Goal: Task Accomplishment & Management: Manage account settings

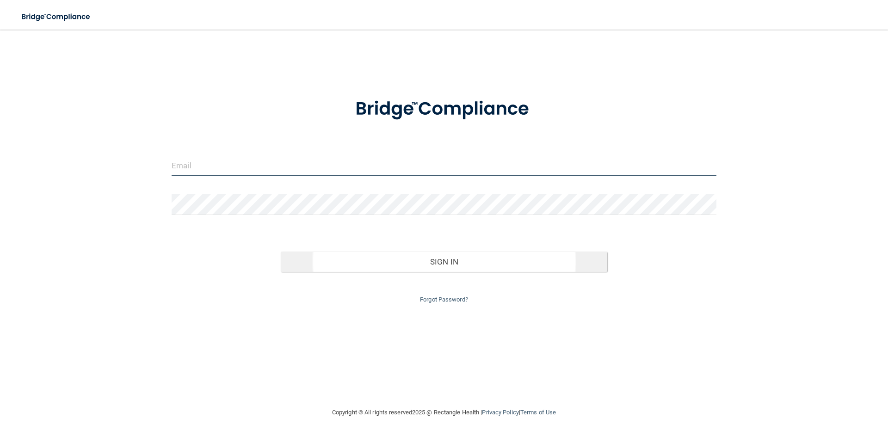
type input "[EMAIL_ADDRESS][DOMAIN_NAME]"
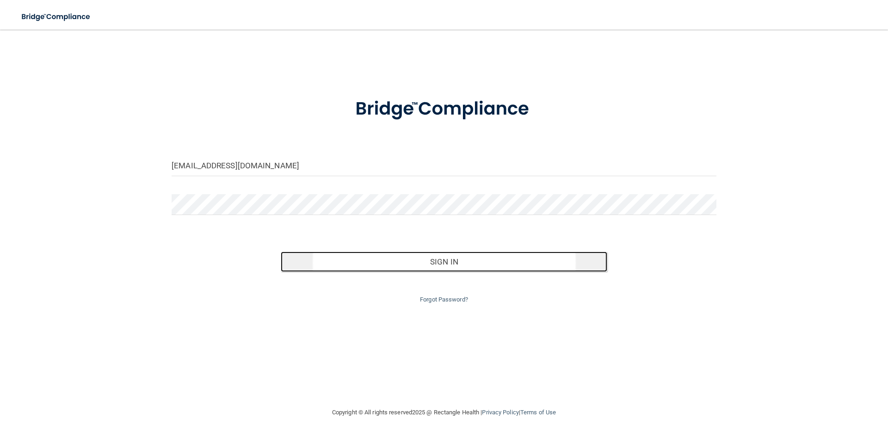
click at [422, 254] on button "Sign In" at bounding box center [444, 262] width 327 height 20
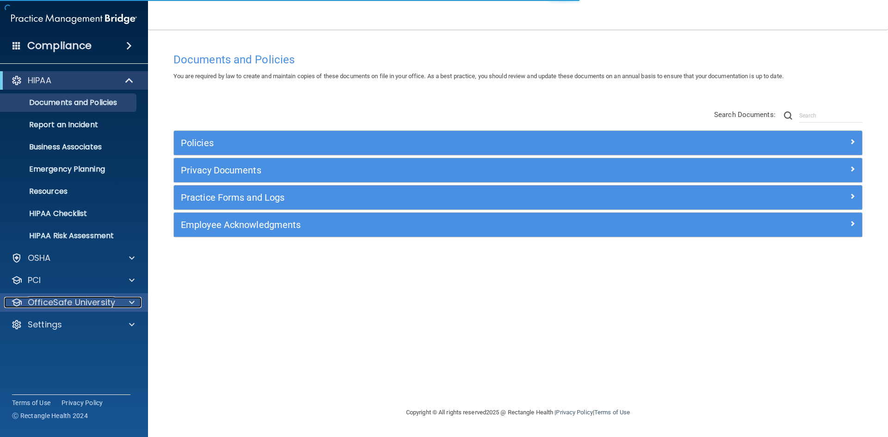
click at [118, 302] on div "OfficeSafe University" at bounding box center [61, 302] width 115 height 11
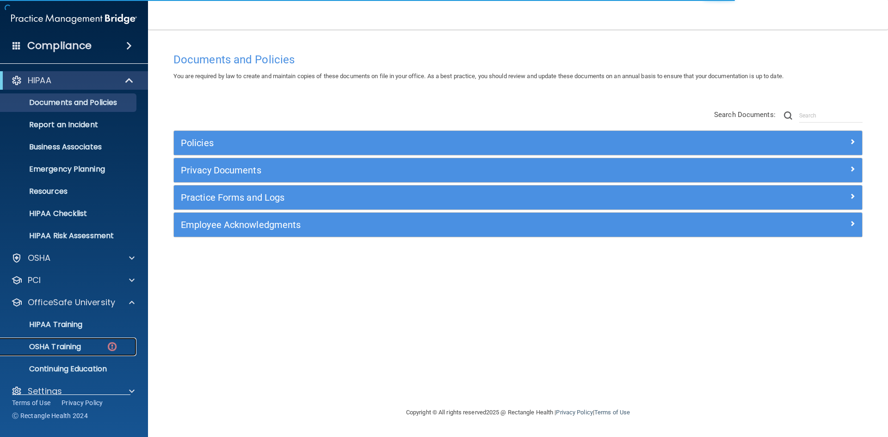
click at [78, 340] on link "OSHA Training" at bounding box center [64, 347] width 146 height 19
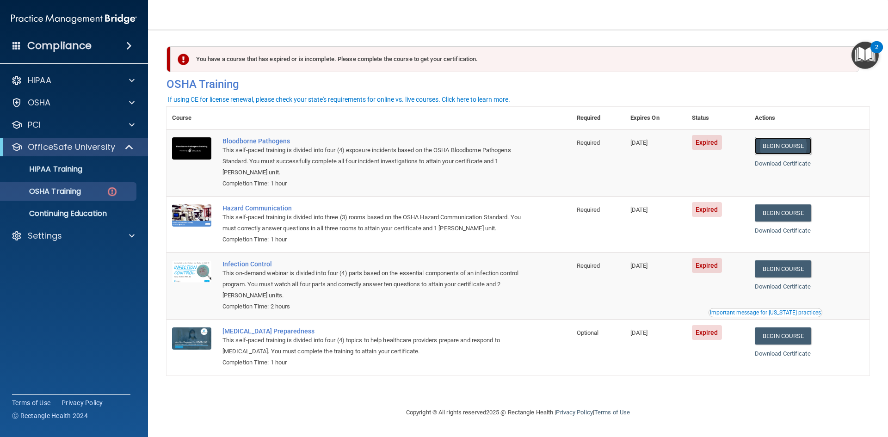
click at [785, 146] on link "Begin Course" at bounding box center [783, 145] width 56 height 17
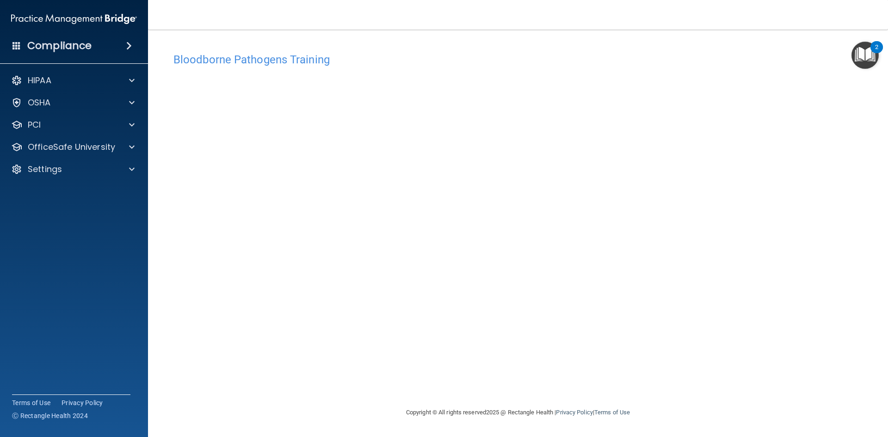
click at [96, 157] on div "HIPAA Documents and Policies Report an Incident Business Associates Emergency P…" at bounding box center [74, 127] width 149 height 118
click at [110, 139] on div "OfficeSafe University" at bounding box center [74, 147] width 149 height 19
click at [131, 147] on span at bounding box center [132, 147] width 6 height 11
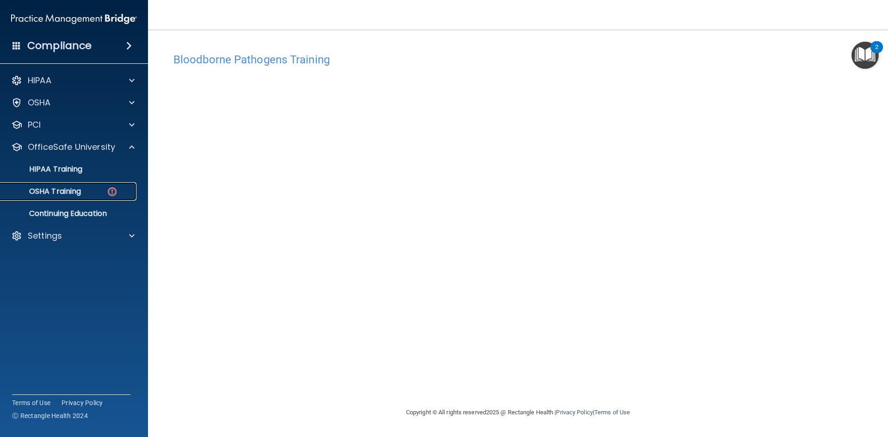
click at [104, 192] on div "OSHA Training" at bounding box center [69, 191] width 126 height 9
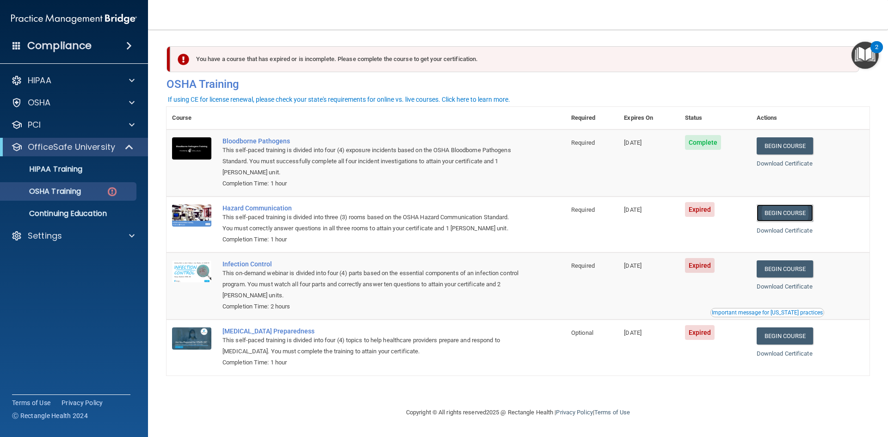
click at [787, 213] on link "Begin Course" at bounding box center [785, 213] width 56 height 17
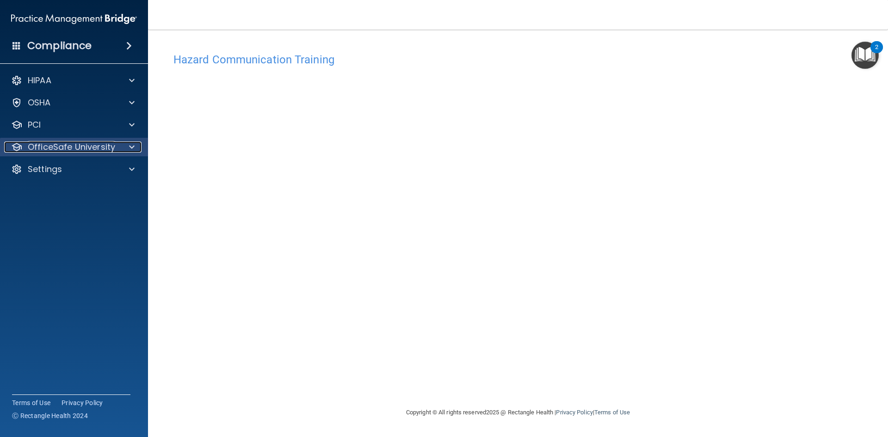
click at [108, 147] on p "OfficeSafe University" at bounding box center [71, 147] width 87 height 11
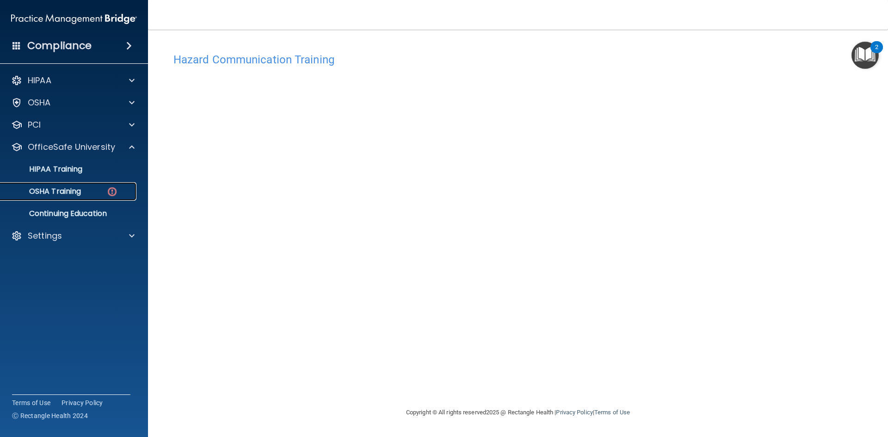
click at [93, 192] on div "OSHA Training" at bounding box center [69, 191] width 126 height 9
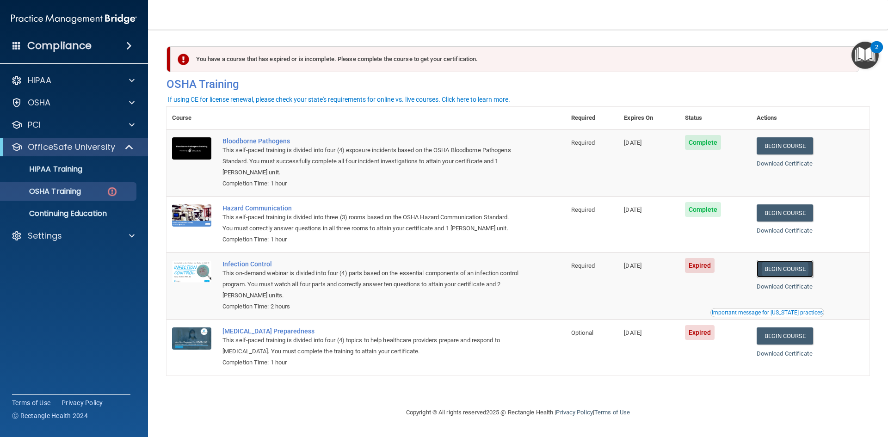
click at [798, 275] on link "Begin Course" at bounding box center [785, 268] width 56 height 17
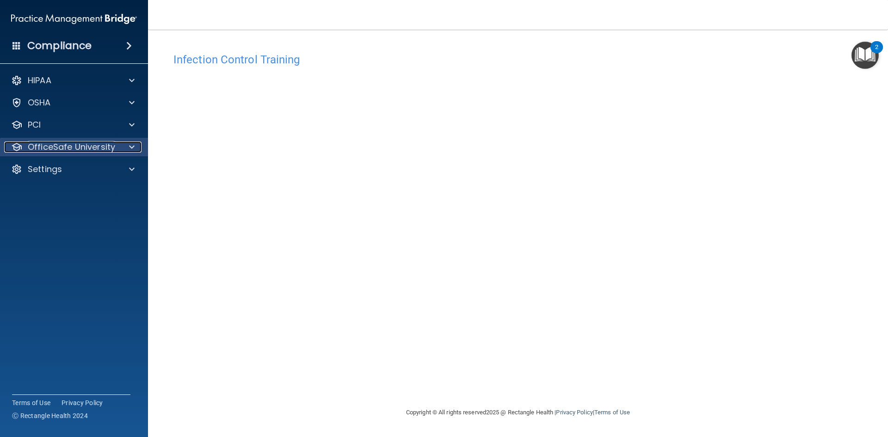
click at [101, 143] on p "OfficeSafe University" at bounding box center [71, 147] width 87 height 11
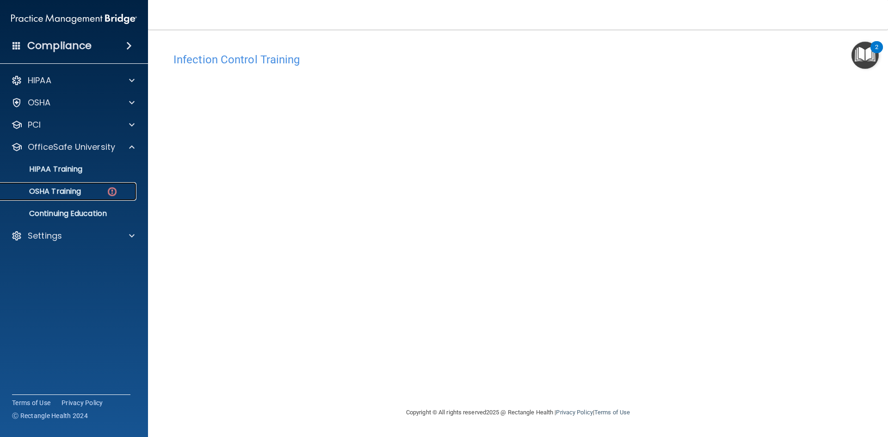
click at [105, 192] on div "OSHA Training" at bounding box center [69, 191] width 126 height 9
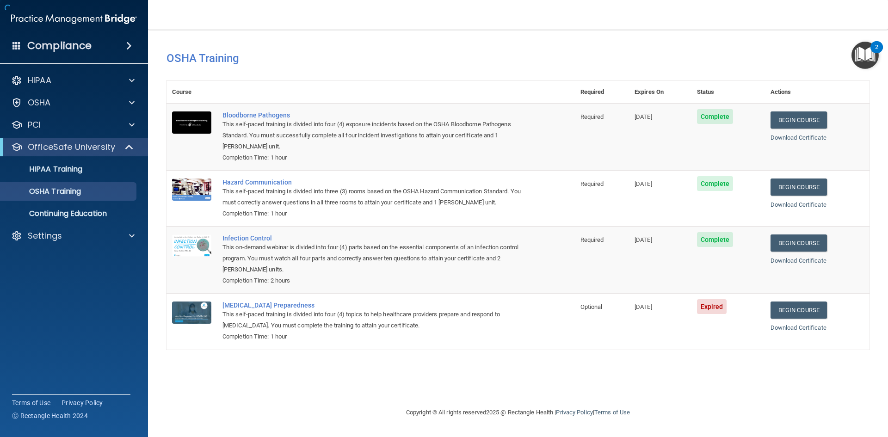
click at [415, 232] on td "Infection Control This on-demand webinar is divided into four (4) parts based o…" at bounding box center [396, 260] width 358 height 67
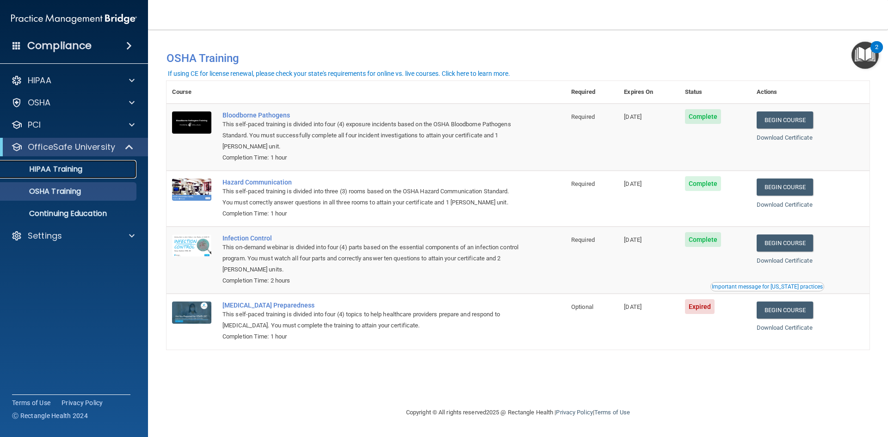
click at [104, 177] on link "HIPAA Training" at bounding box center [64, 169] width 146 height 19
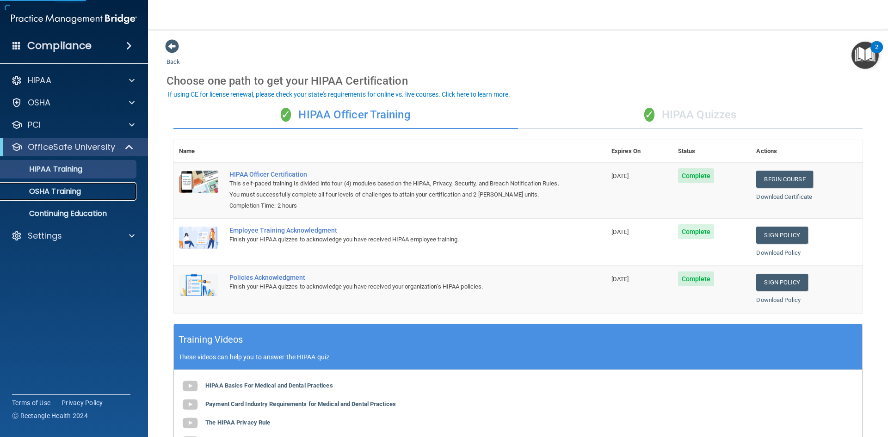
click at [104, 193] on div "OSHA Training" at bounding box center [69, 191] width 126 height 9
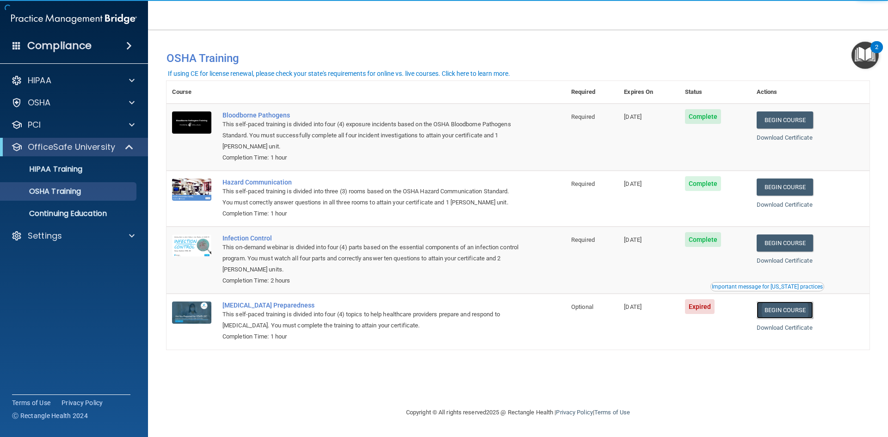
click at [769, 316] on link "Begin Course" at bounding box center [785, 310] width 56 height 17
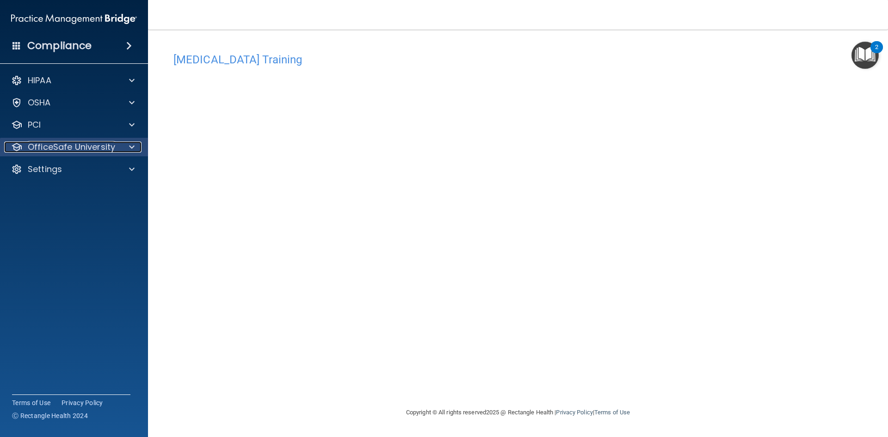
click at [100, 151] on p "OfficeSafe University" at bounding box center [71, 147] width 87 height 11
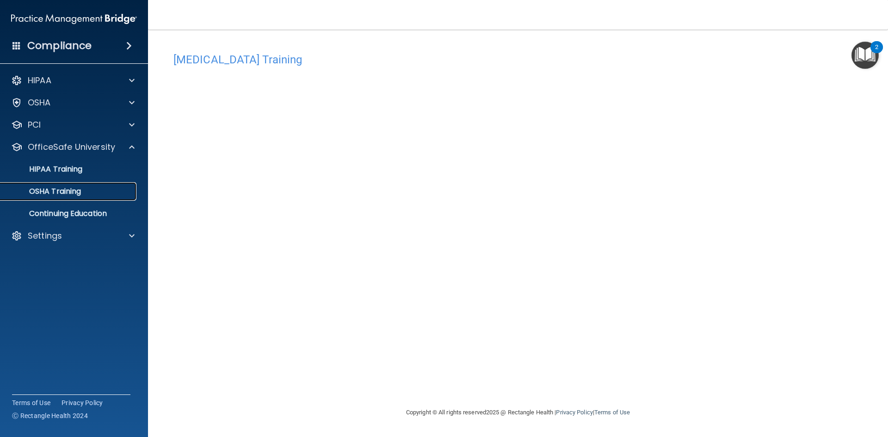
click at [93, 195] on div "OSHA Training" at bounding box center [69, 191] width 126 height 9
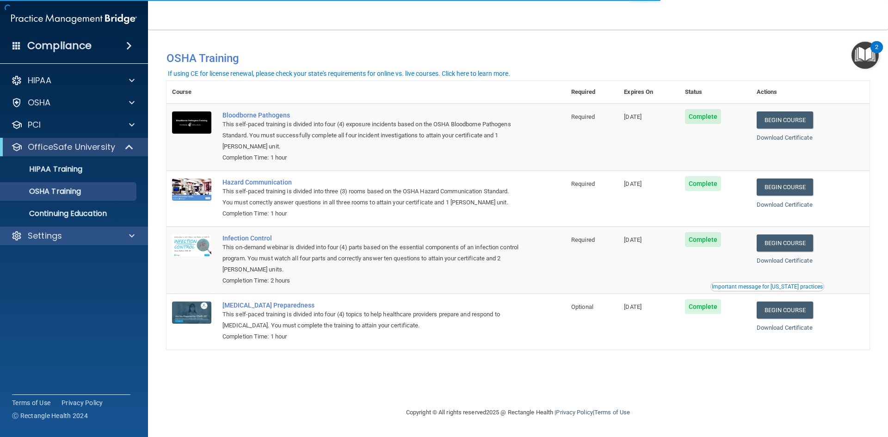
click at [58, 243] on div "Settings" at bounding box center [74, 236] width 149 height 19
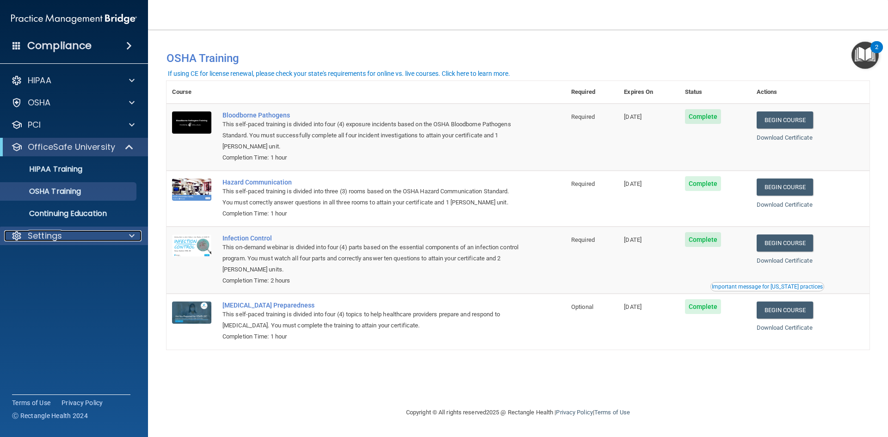
click at [133, 236] on span at bounding box center [132, 235] width 6 height 11
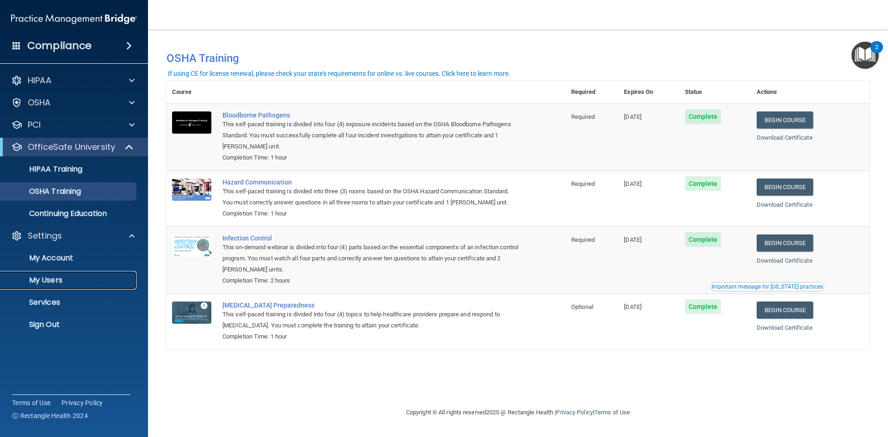
click at [65, 279] on p "My Users" at bounding box center [69, 280] width 126 height 9
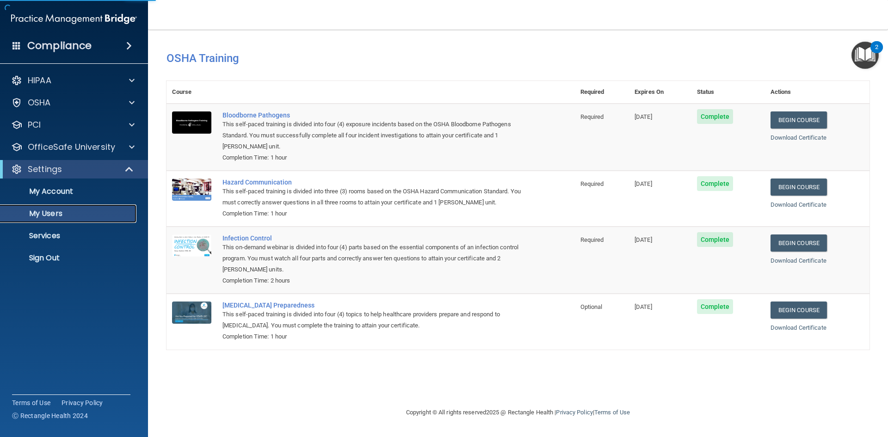
select select "20"
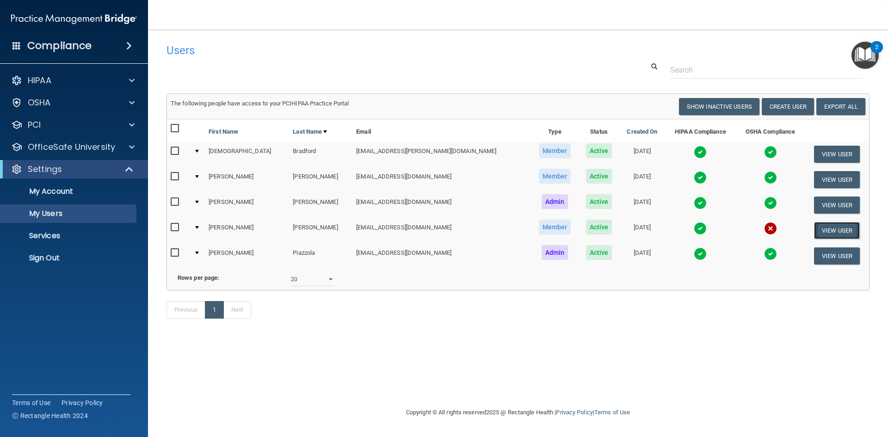
click at [842, 234] on button "View User" at bounding box center [837, 230] width 46 height 17
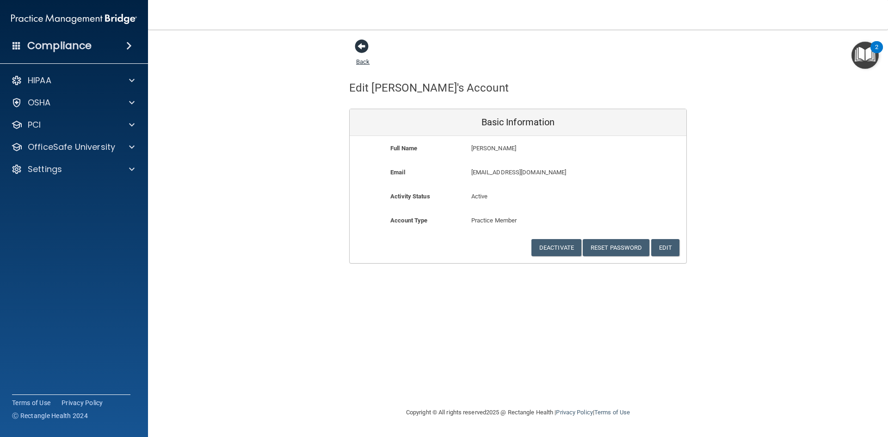
click at [361, 43] on span at bounding box center [362, 46] width 14 height 14
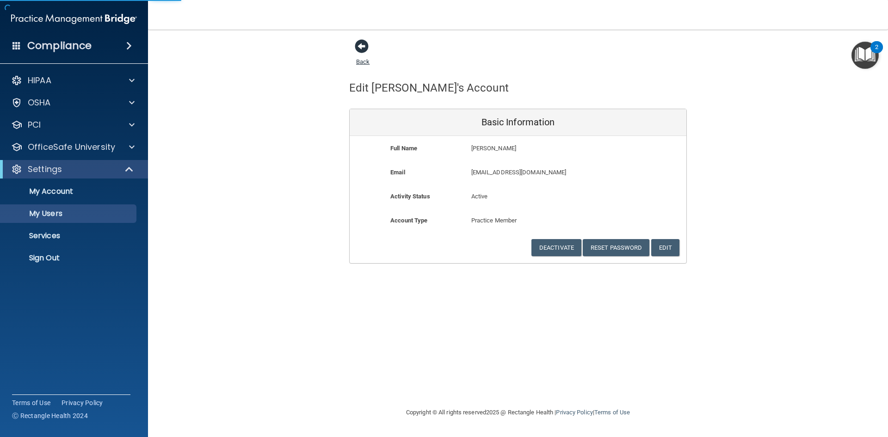
select select "20"
